Goal: Transaction & Acquisition: Book appointment/travel/reservation

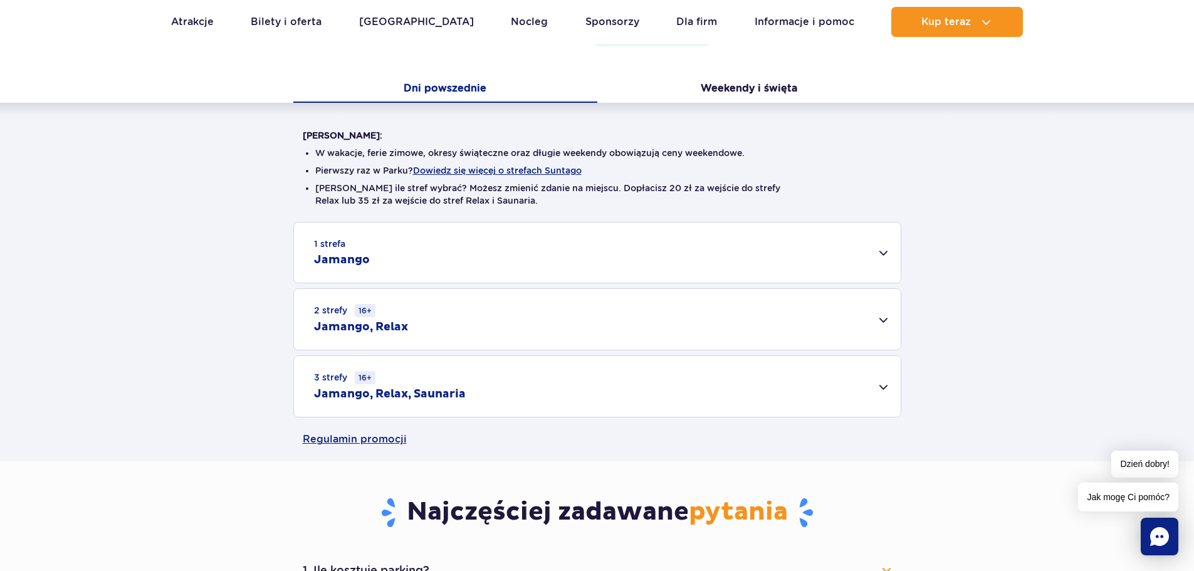
scroll to position [313, 0]
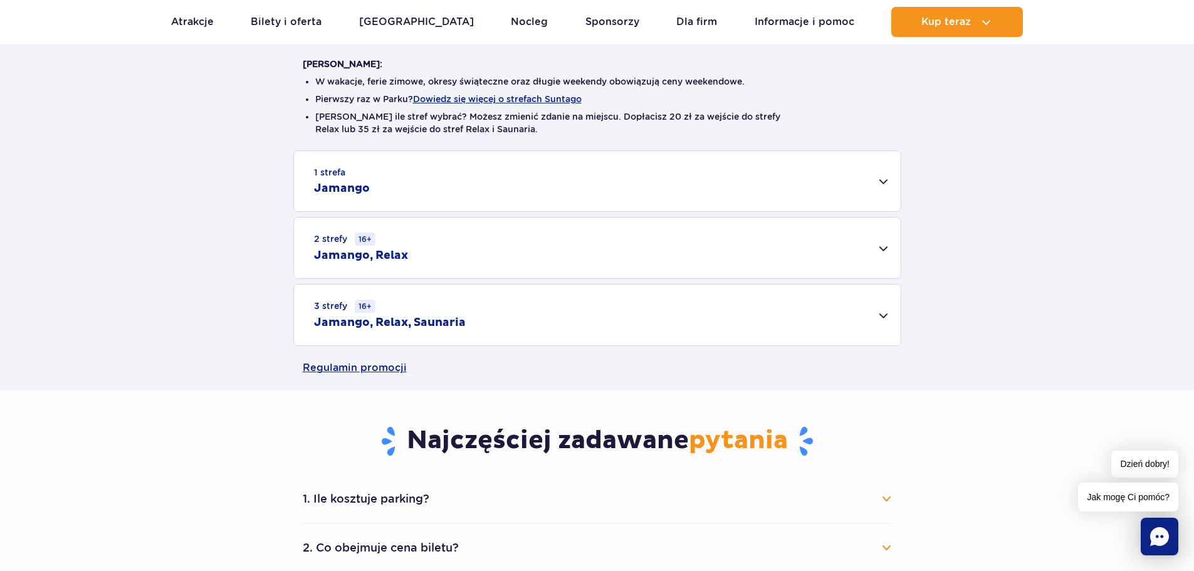
click at [867, 239] on div "2 strefy 16+ Jamango, Relax" at bounding box center [597, 247] width 607 height 61
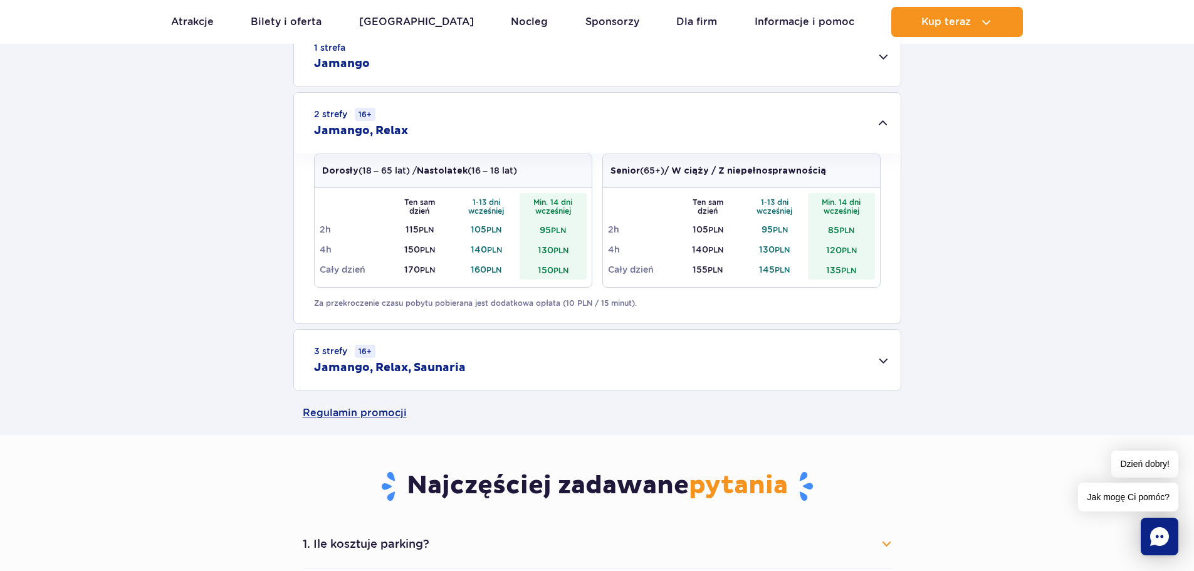
scroll to position [125, 0]
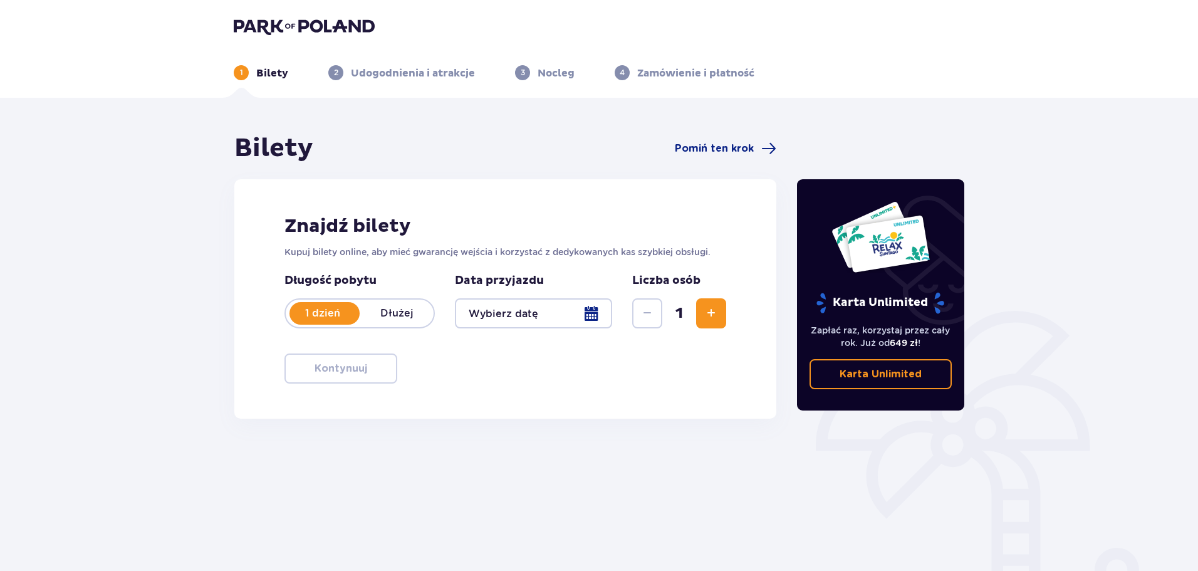
click at [710, 308] on span "Zwiększ" at bounding box center [711, 313] width 15 height 15
click at [548, 306] on div at bounding box center [533, 313] width 157 height 30
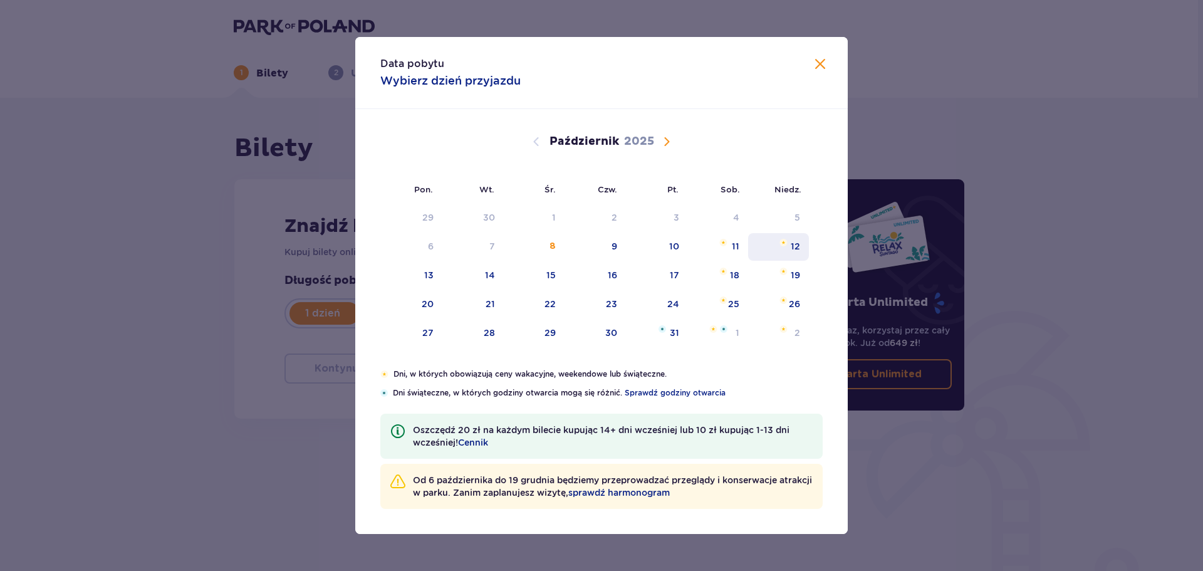
click at [798, 242] on div "12" at bounding box center [795, 246] width 9 height 13
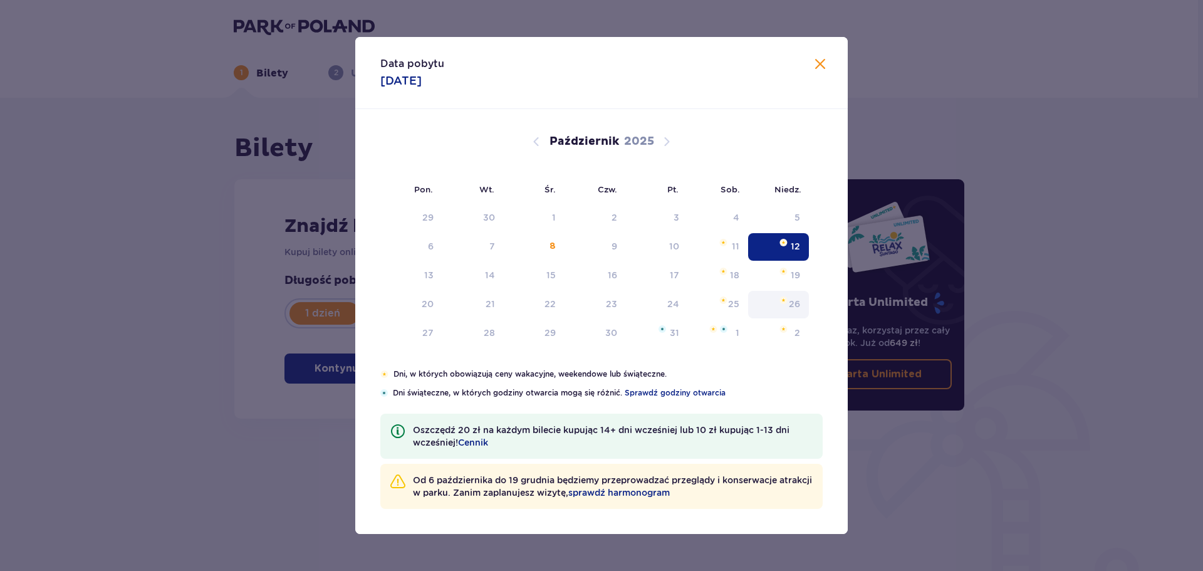
type input "12.10.25"
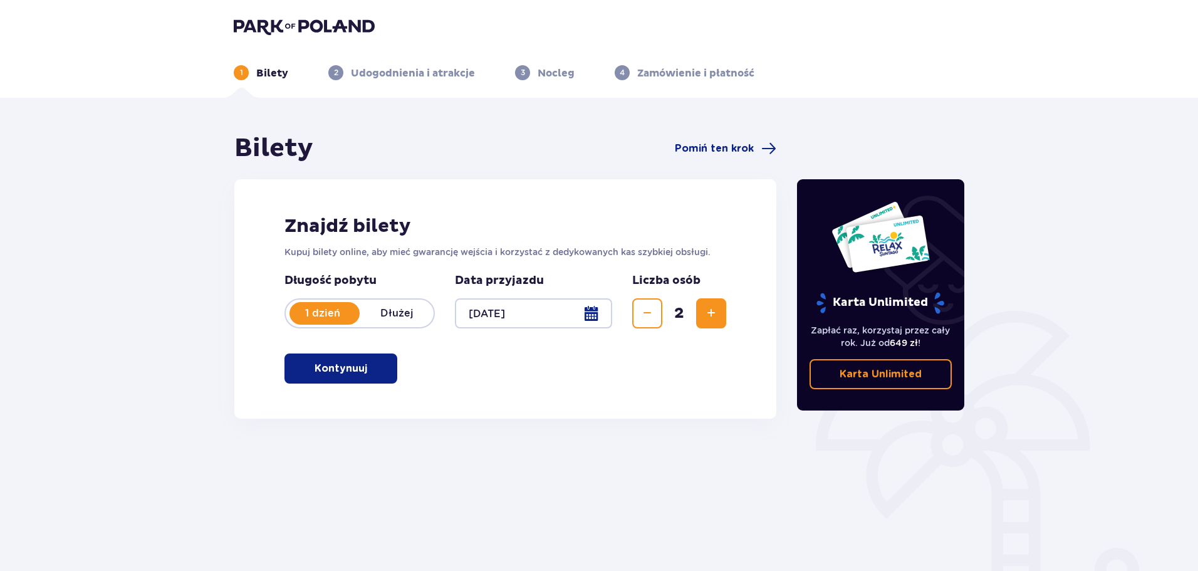
click at [328, 365] on p "Kontynuuj" at bounding box center [341, 369] width 53 height 14
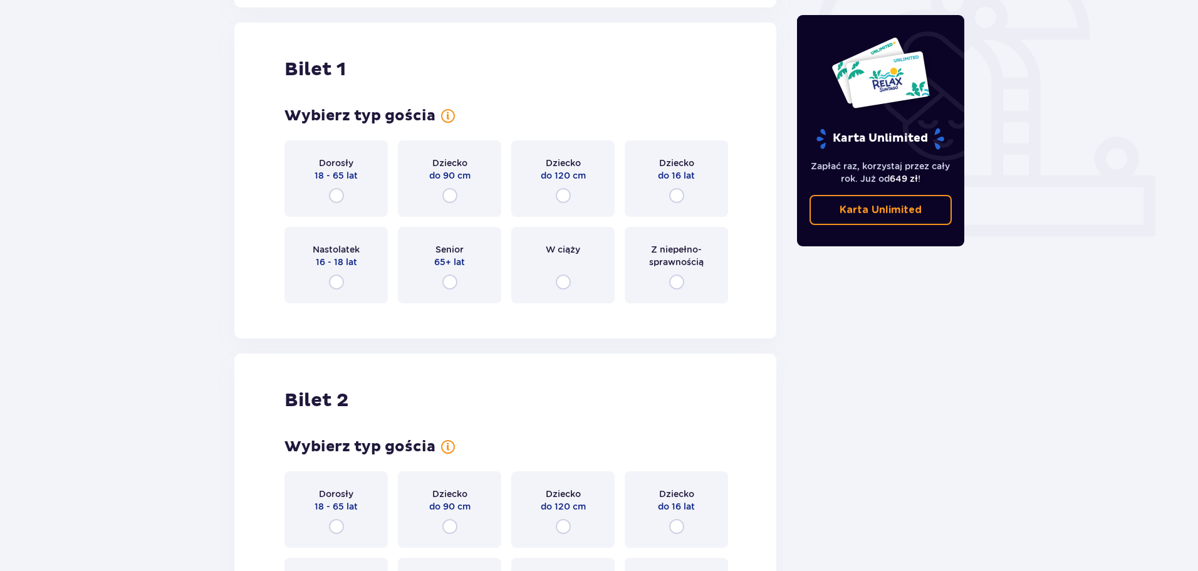
scroll to position [419, 0]
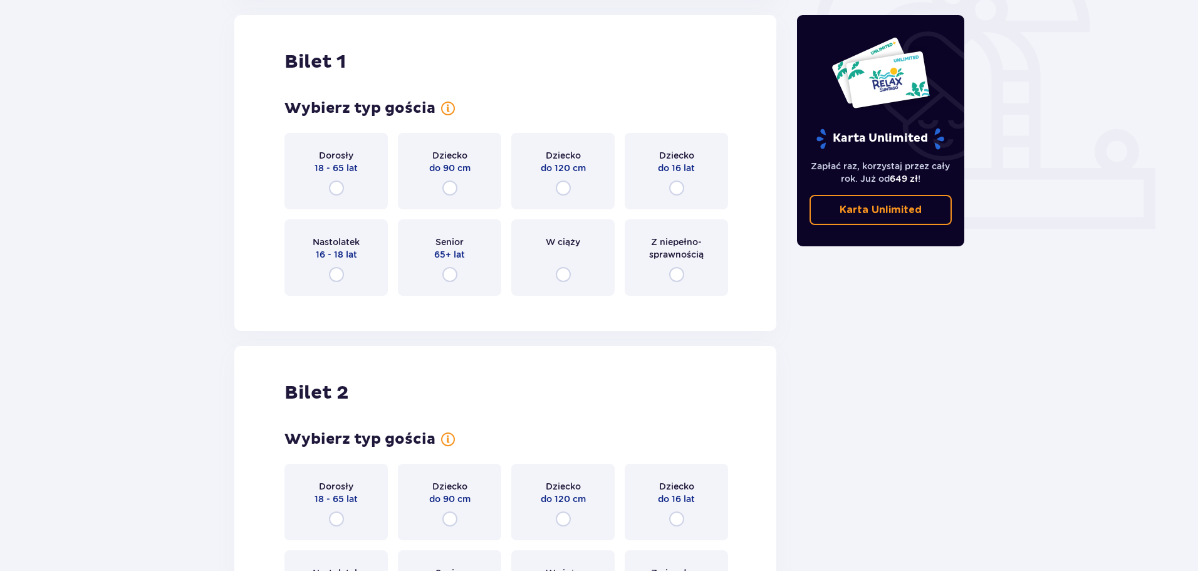
click at [302, 158] on div "Dorosły 18 - 65 lat" at bounding box center [336, 171] width 103 height 76
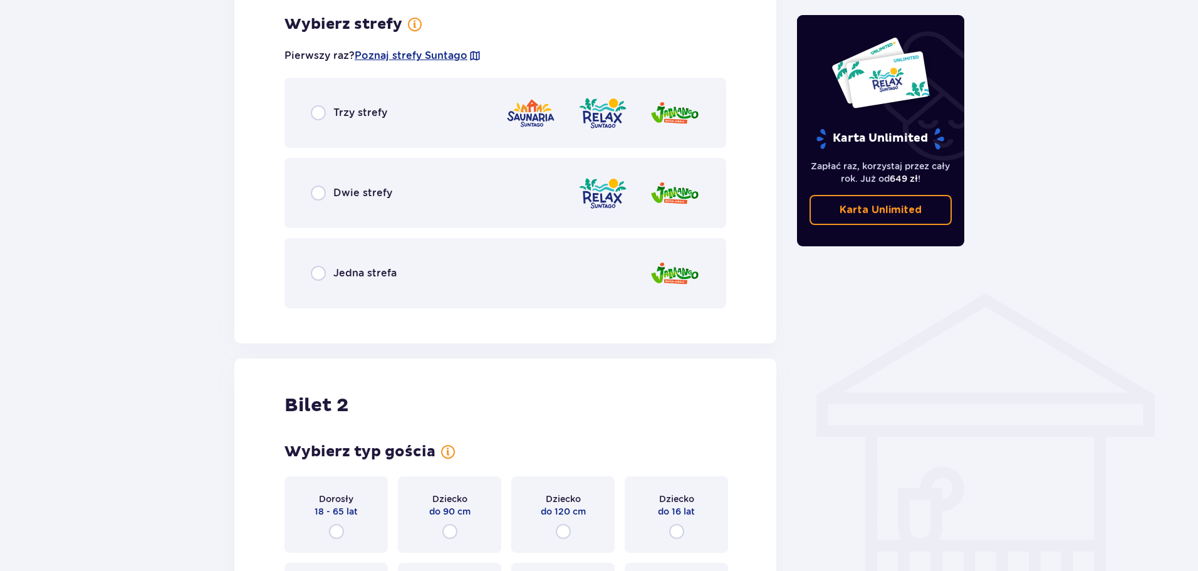
scroll to position [725, 0]
click at [483, 196] on div "Dwie strefy" at bounding box center [506, 192] width 442 height 70
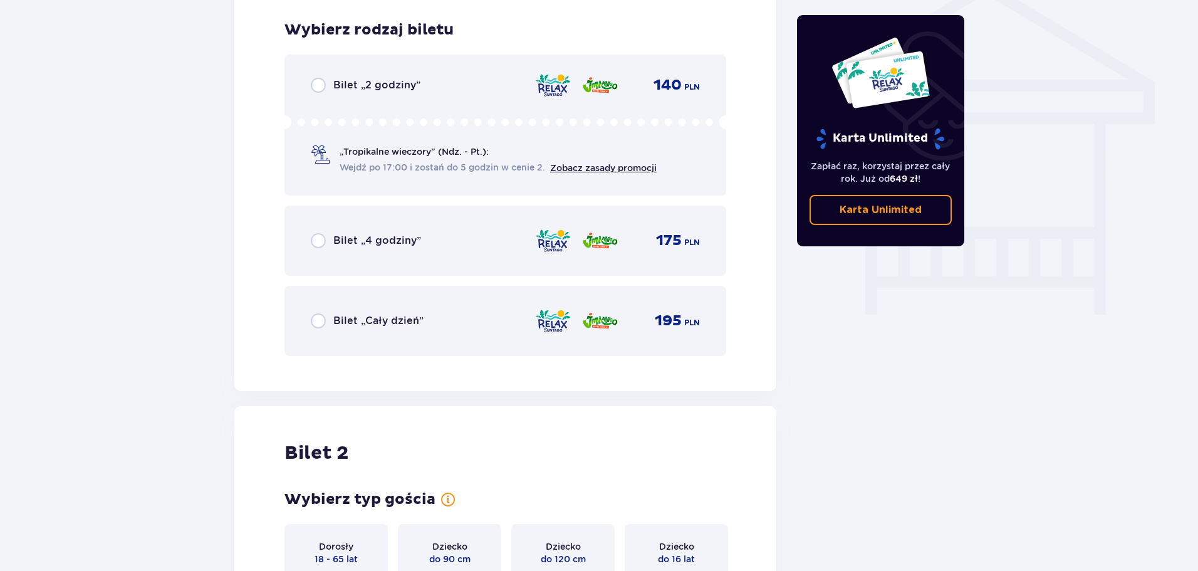
scroll to position [1043, 0]
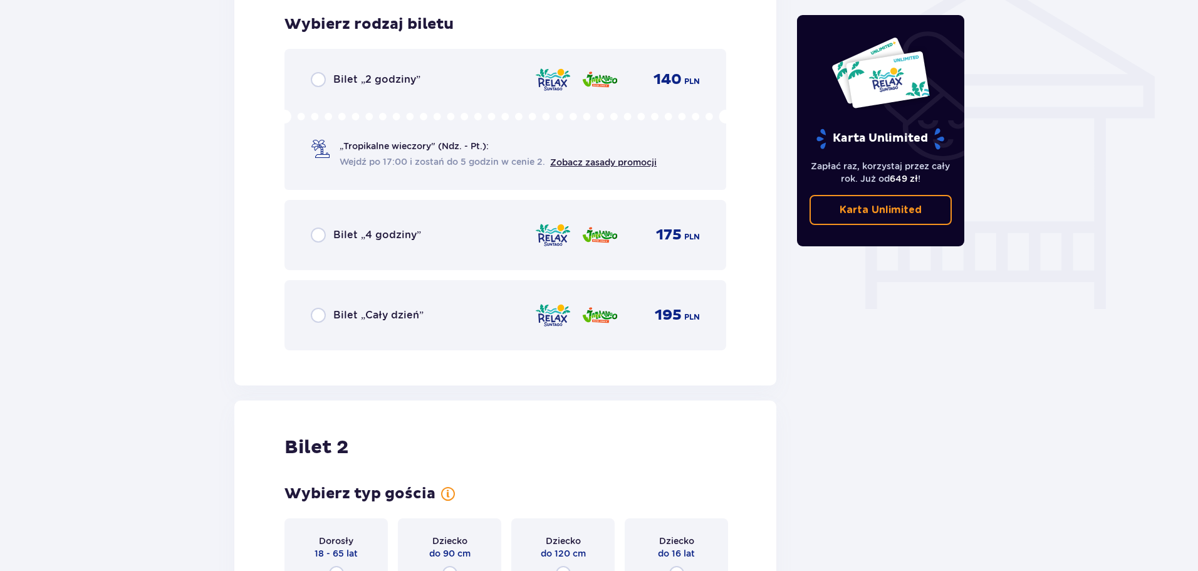
click at [324, 73] on input "radio" at bounding box center [318, 79] width 15 height 15
radio input "true"
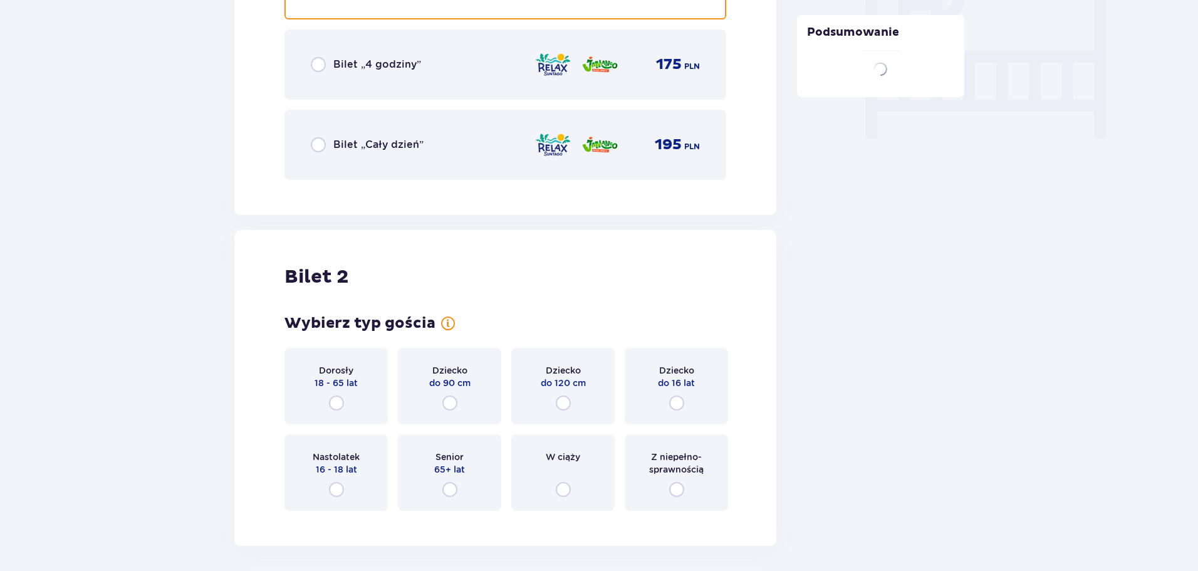
scroll to position [1324, 0]
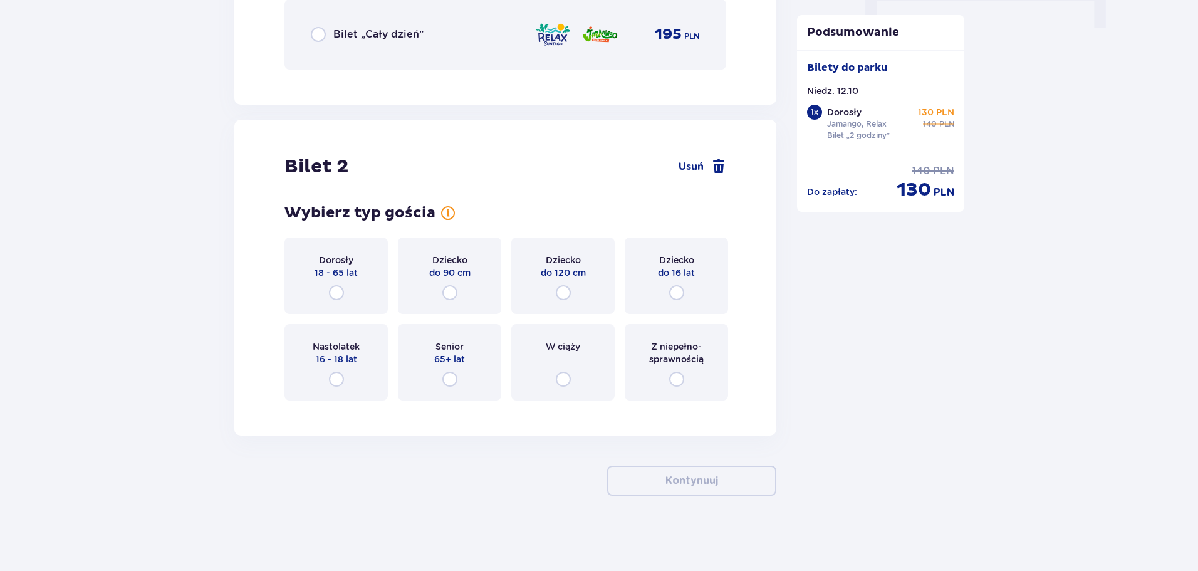
click at [343, 267] on span "18 - 65 lat" at bounding box center [336, 272] width 43 height 13
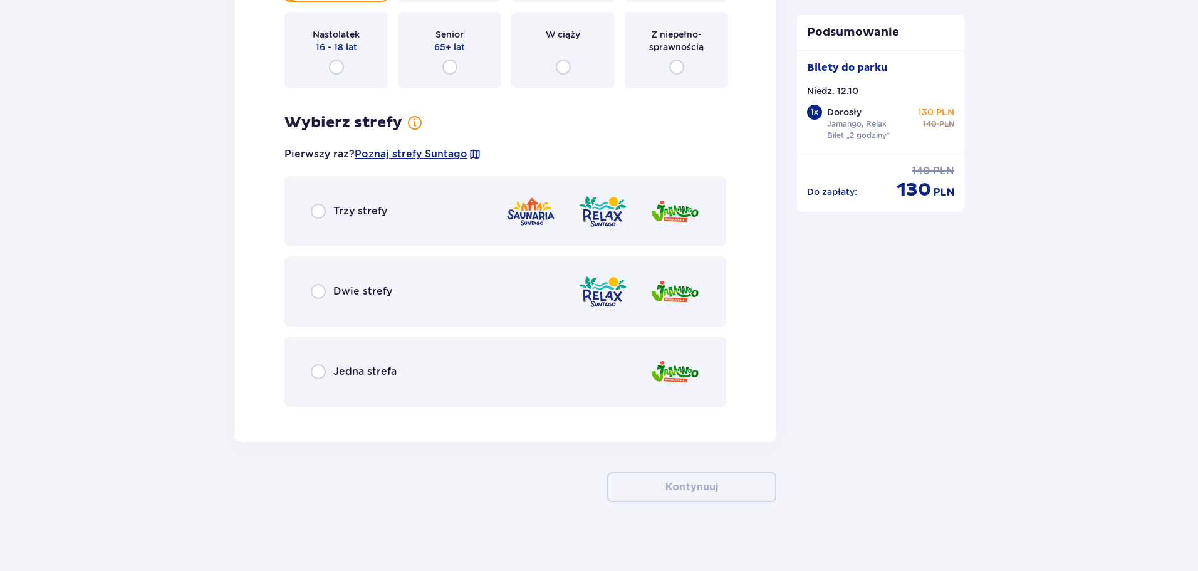
scroll to position [1642, 0]
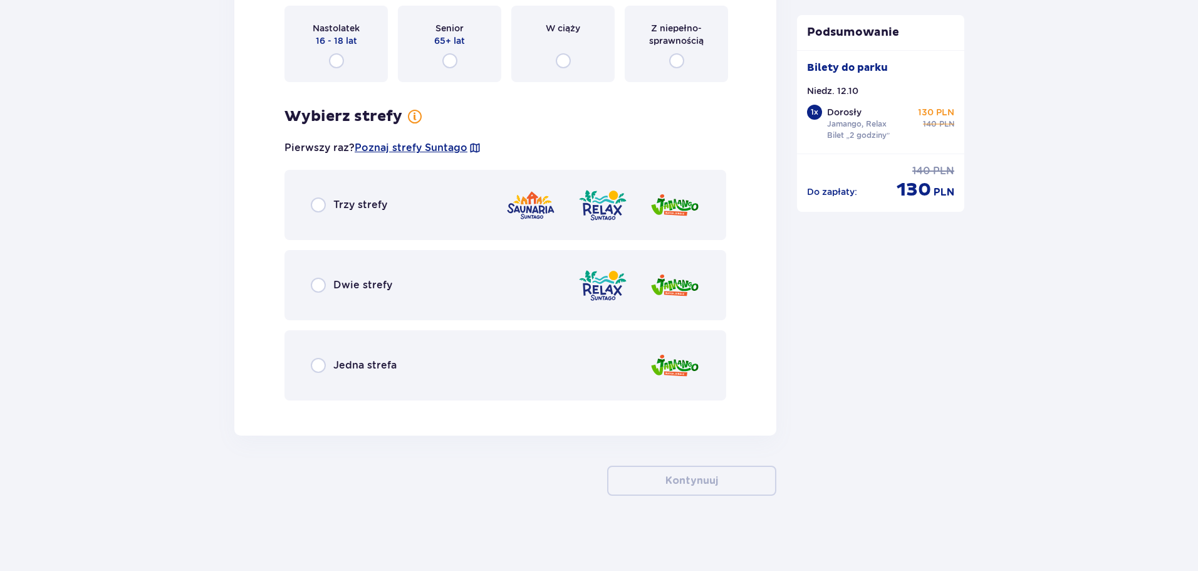
click at [323, 276] on div "Dwie strefy" at bounding box center [506, 285] width 442 height 70
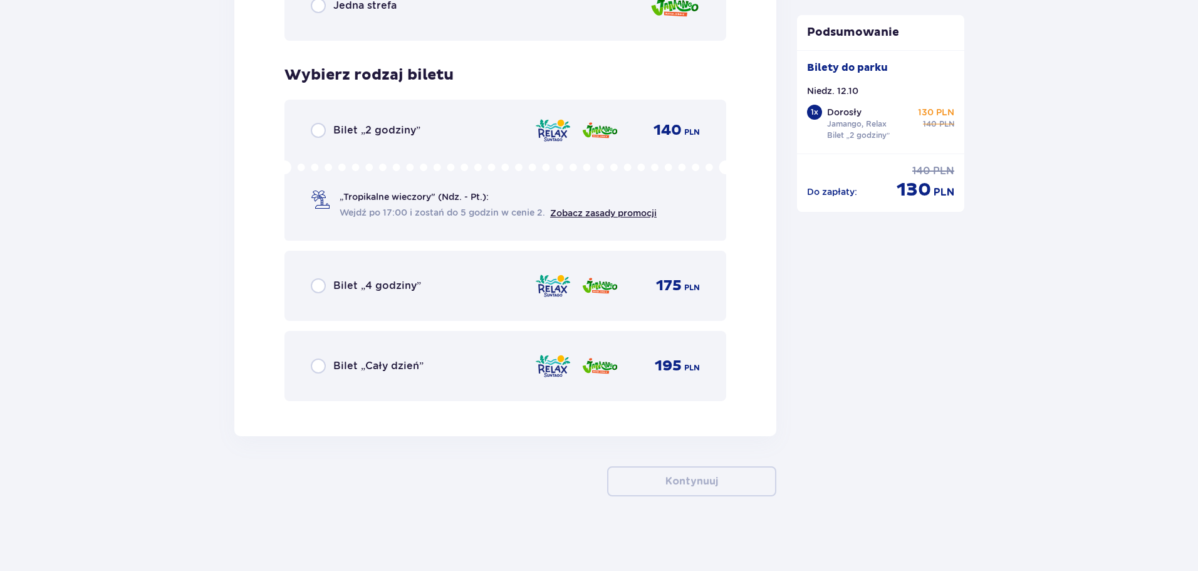
scroll to position [2002, 0]
click at [318, 135] on input "radio" at bounding box center [318, 129] width 15 height 15
radio input "true"
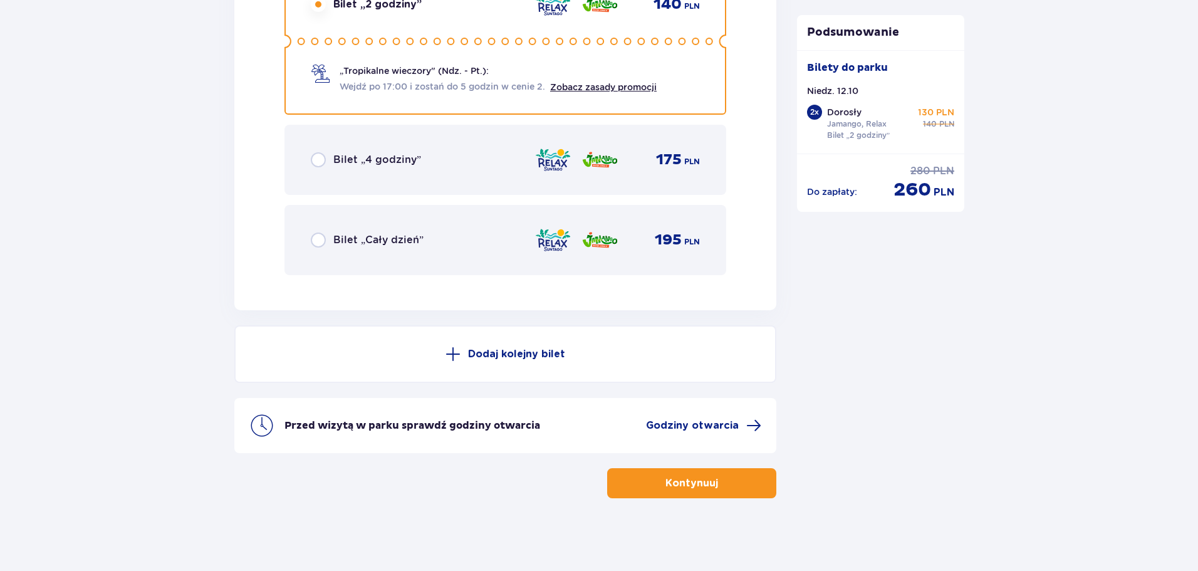
scroll to position [2130, 0]
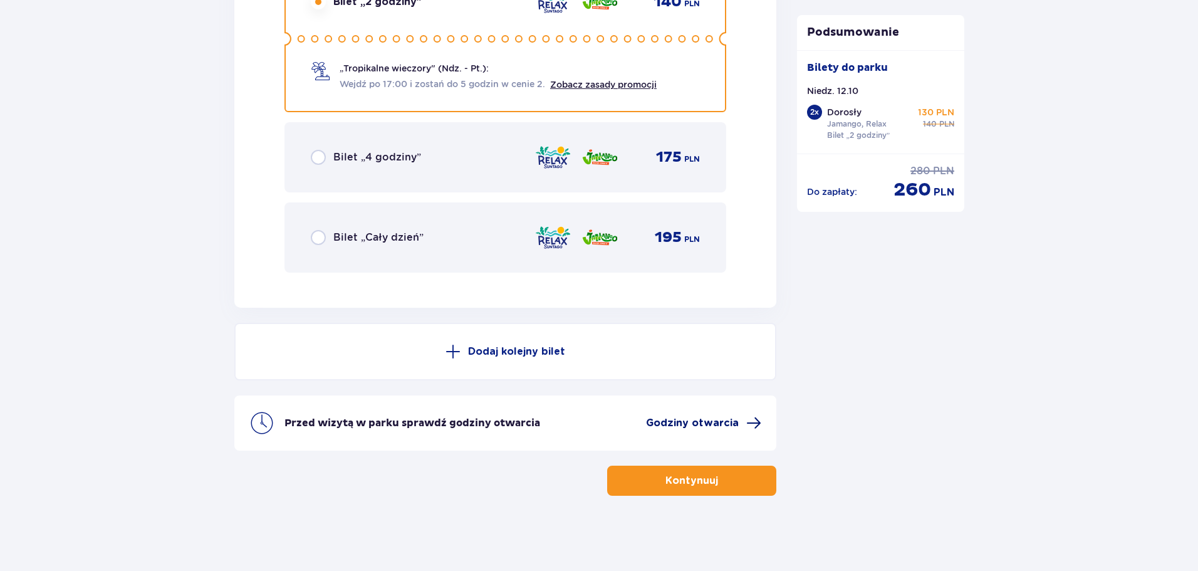
click at [701, 421] on span "Godziny otwarcia" at bounding box center [692, 423] width 93 height 14
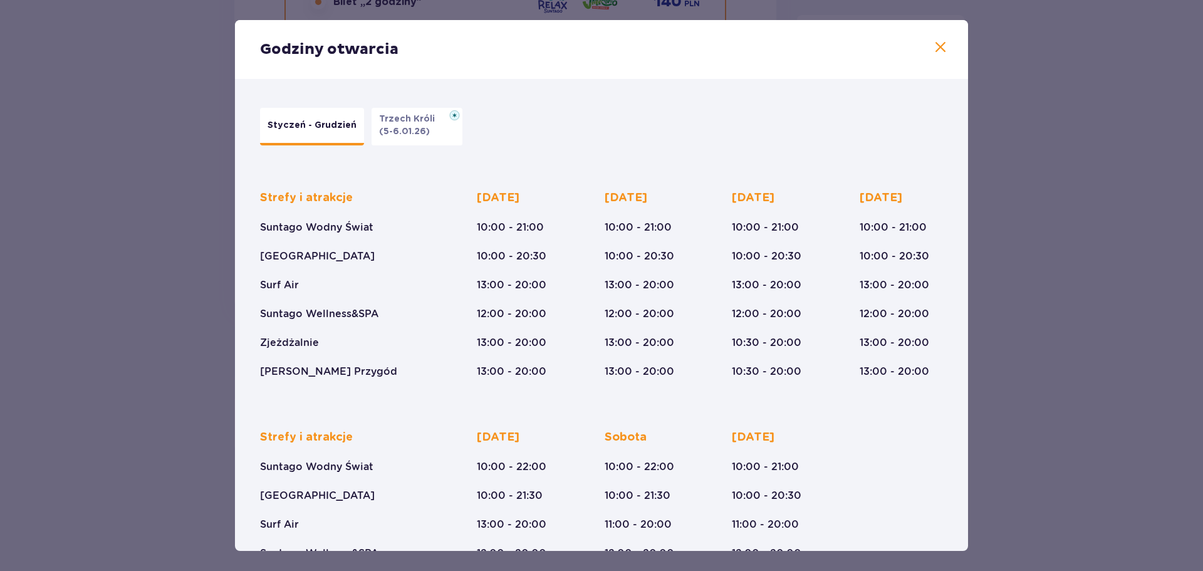
click at [944, 54] on span at bounding box center [940, 47] width 15 height 15
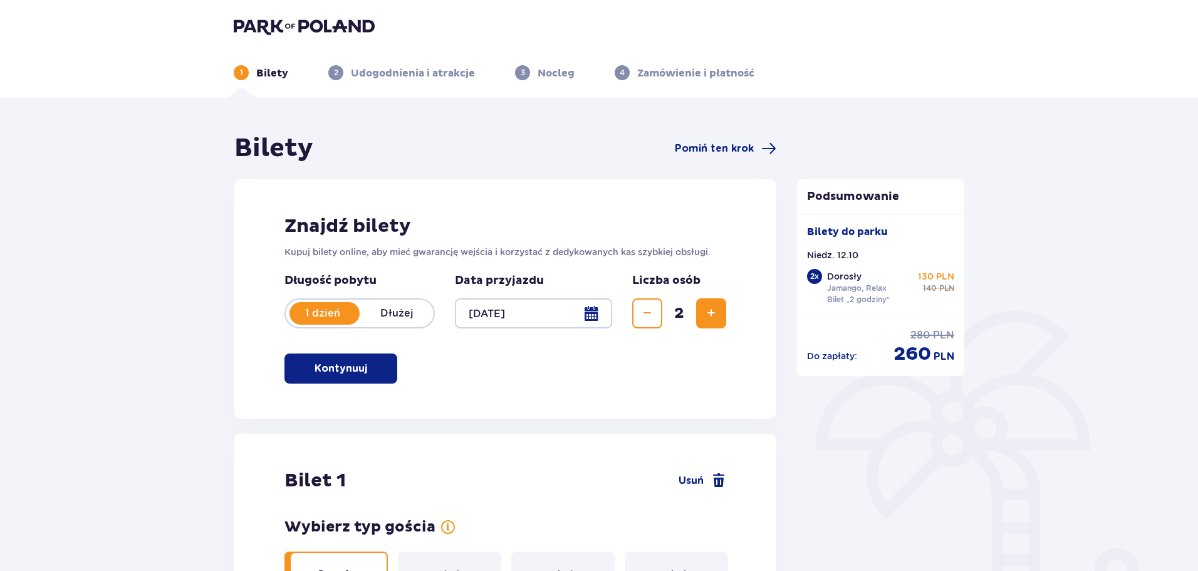
click at [258, 29] on img at bounding box center [304, 27] width 141 height 18
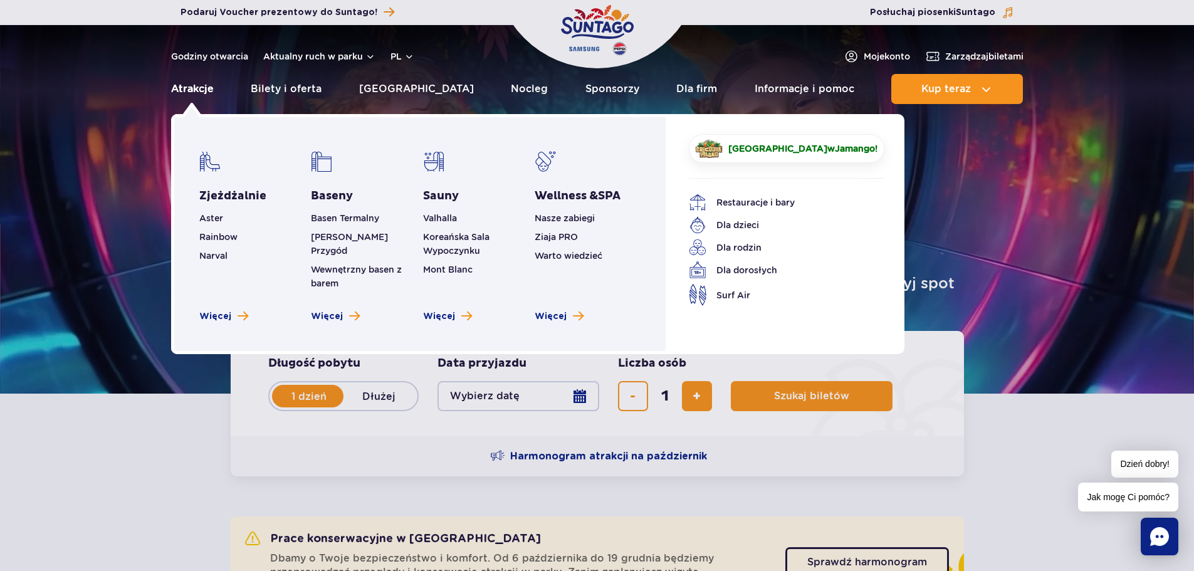
click at [209, 90] on link "Atrakcje" at bounding box center [192, 89] width 43 height 30
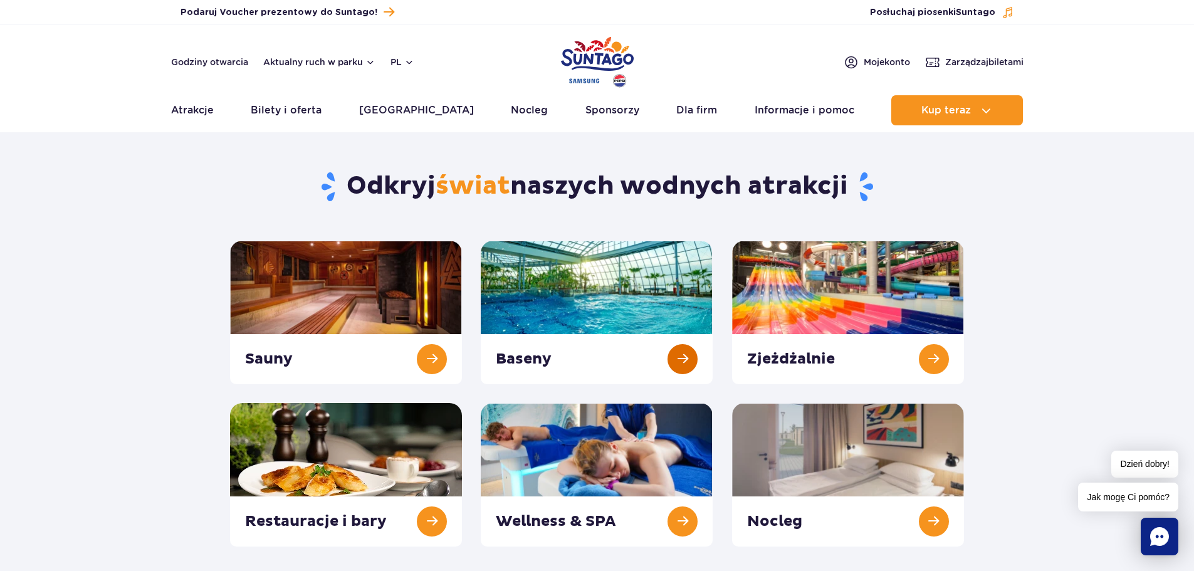
click at [629, 345] on link at bounding box center [597, 313] width 232 height 144
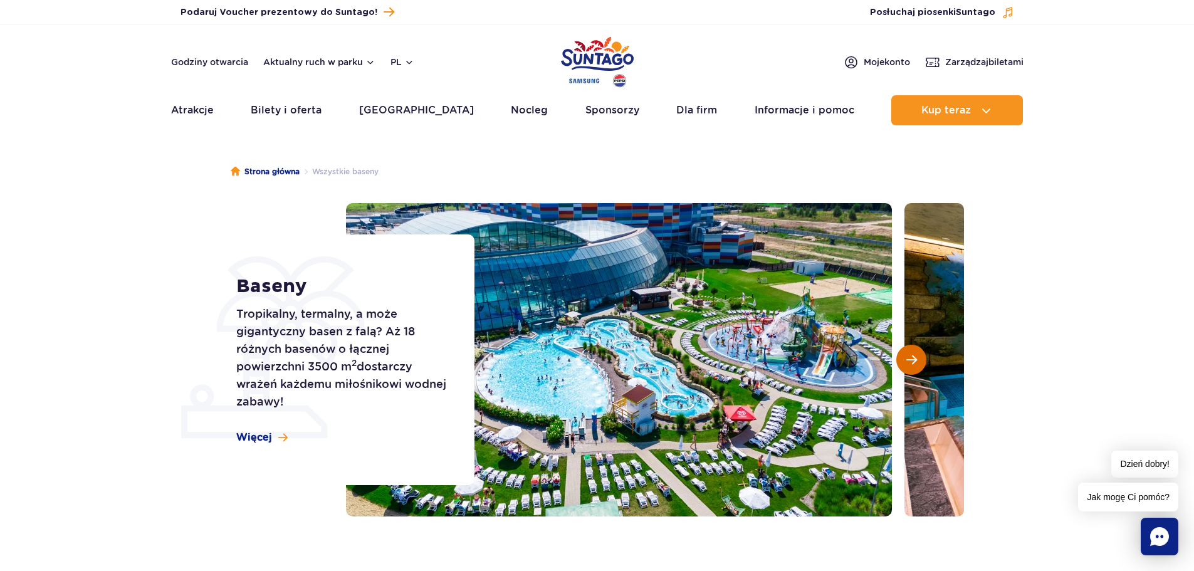
click at [919, 353] on button "Następny slajd" at bounding box center [911, 360] width 30 height 30
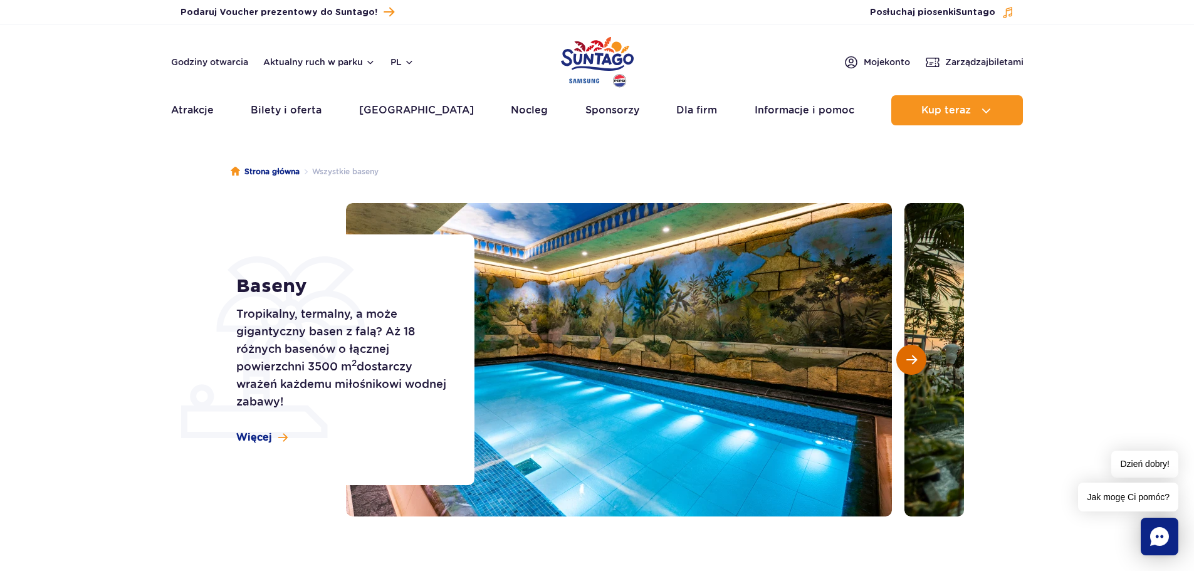
click at [918, 355] on button "Następny slajd" at bounding box center [911, 360] width 30 height 30
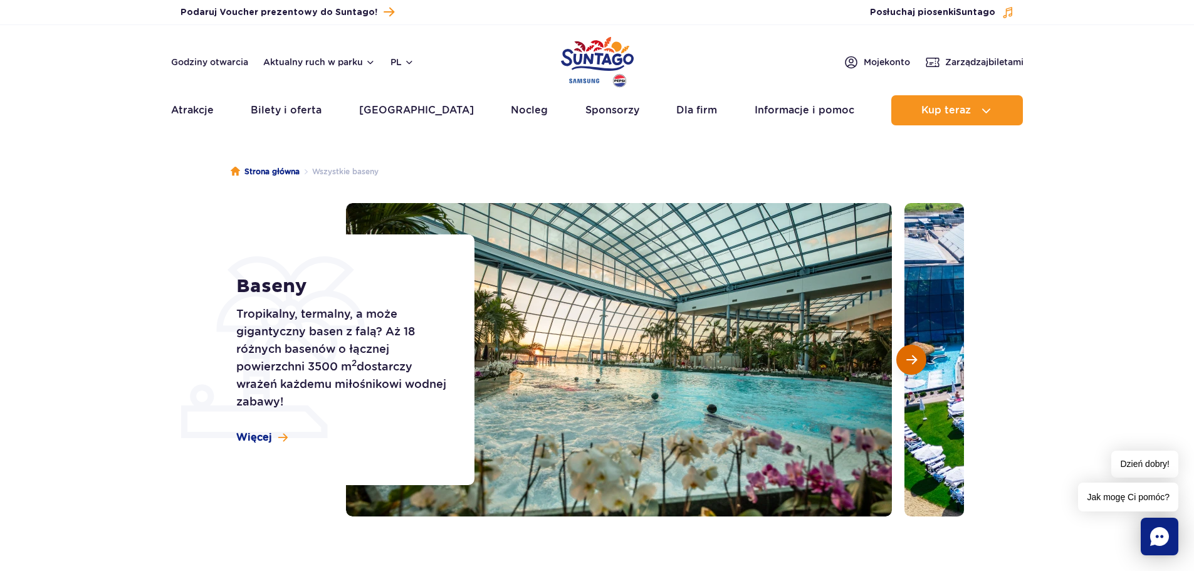
click at [909, 357] on span "Następny slajd" at bounding box center [911, 359] width 11 height 11
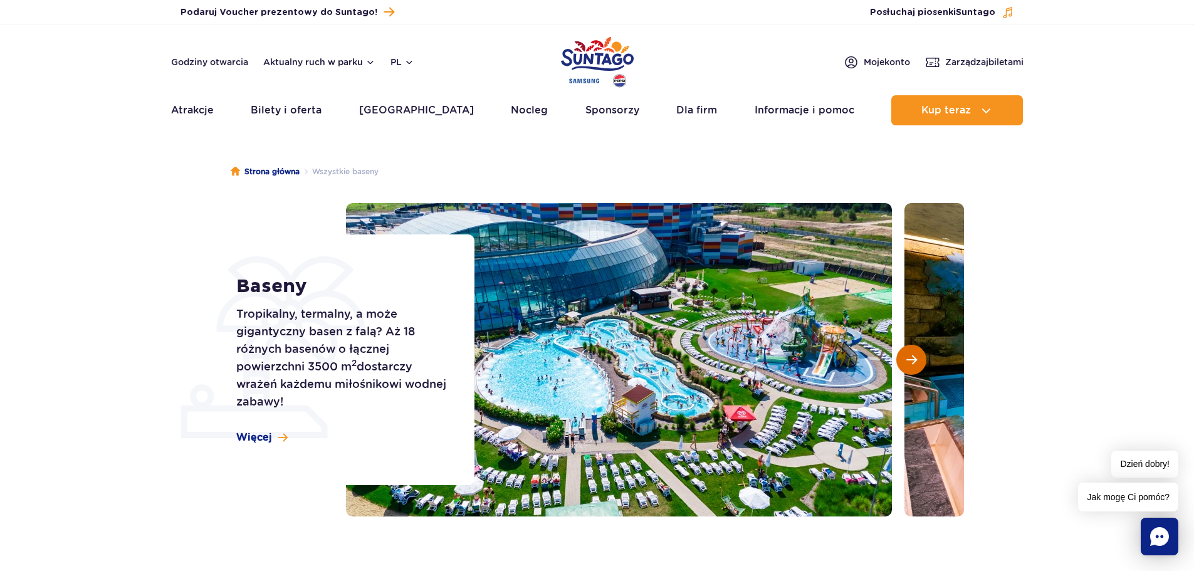
click at [908, 359] on span "Następny slajd" at bounding box center [911, 359] width 11 height 11
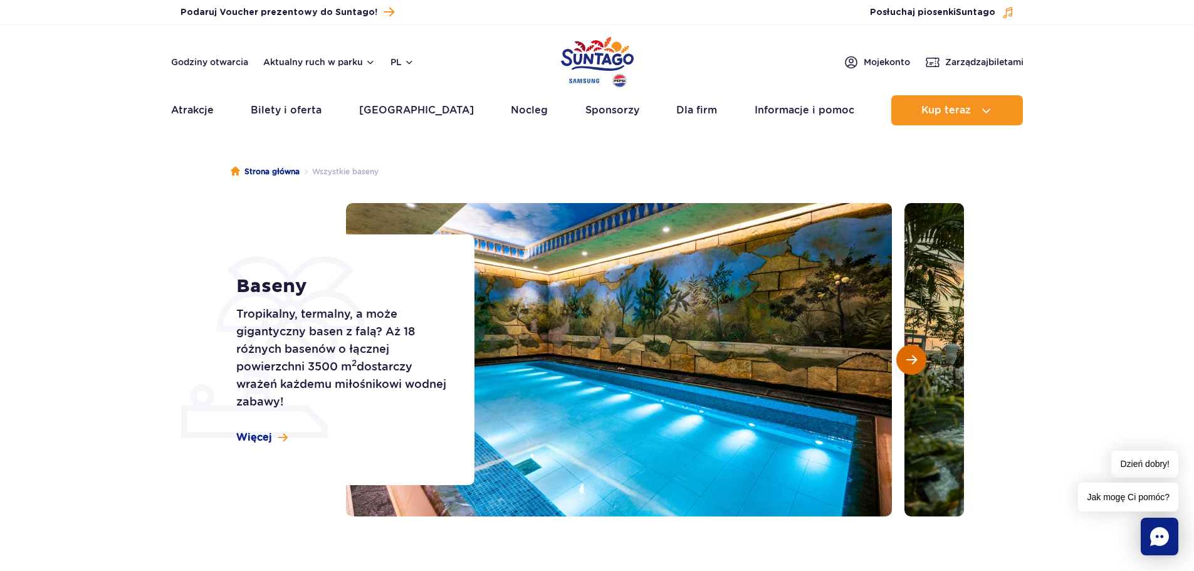
click at [908, 359] on span "Następny slajd" at bounding box center [911, 359] width 11 height 11
